Goal: Find contact information: Find contact information

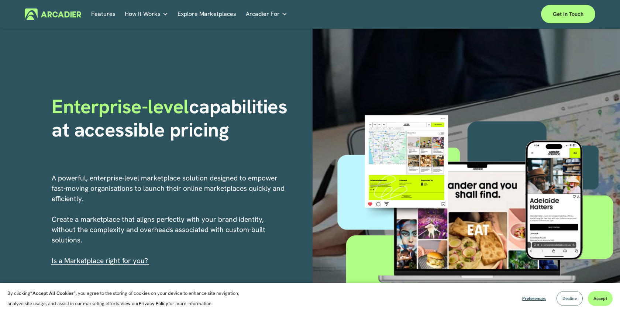
click at [568, 299] on span "Decline" at bounding box center [569, 299] width 14 height 6
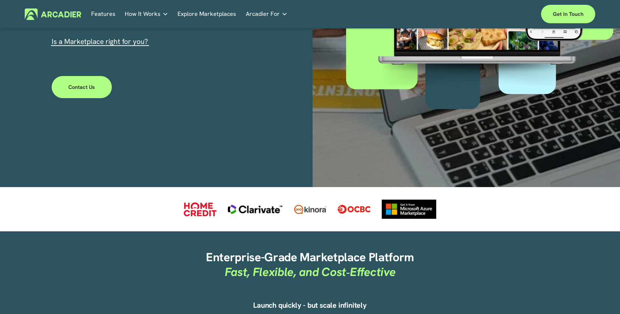
scroll to position [108, 0]
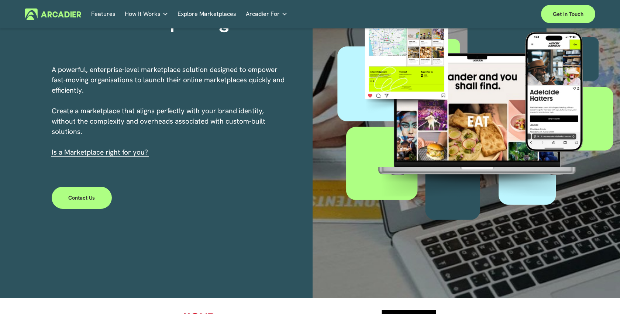
click at [198, 14] on link "Explore Marketplaces" at bounding box center [206, 13] width 59 height 11
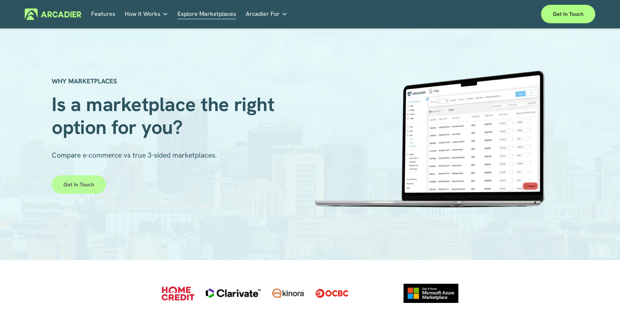
click at [80, 186] on link "Get in touch" at bounding box center [79, 184] width 54 height 18
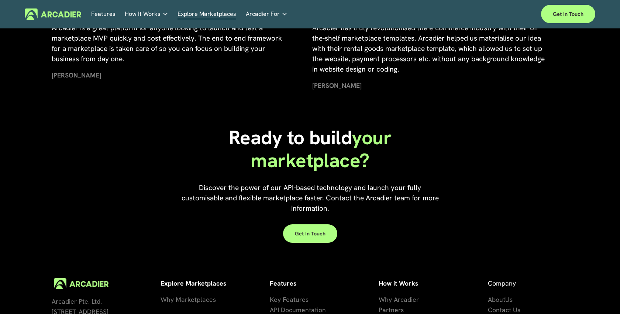
scroll to position [1667, 0]
